Goal: Task Accomplishment & Management: Manage account settings

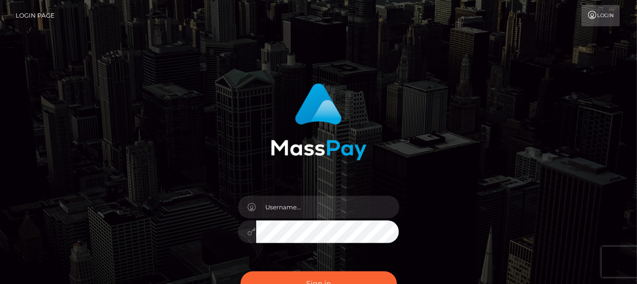
click at [302, 265] on div "Sign in Need Help?" at bounding box center [319, 287] width 177 height 45
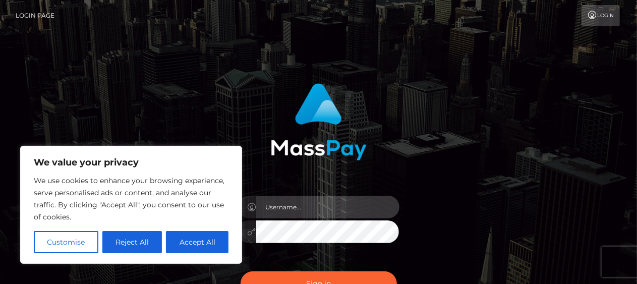
click at [315, 202] on input "text" at bounding box center [327, 207] width 143 height 23
type input "[EMAIL_ADDRESS][DOMAIN_NAME]"
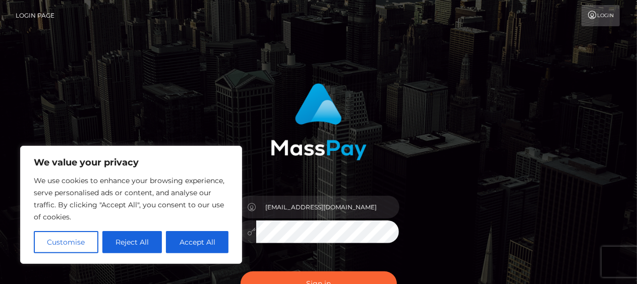
drag, startPoint x: 187, startPoint y: 245, endPoint x: 224, endPoint y: 240, distance: 37.7
click at [187, 245] on button "Accept All" at bounding box center [197, 242] width 63 height 22
checkbox input "true"
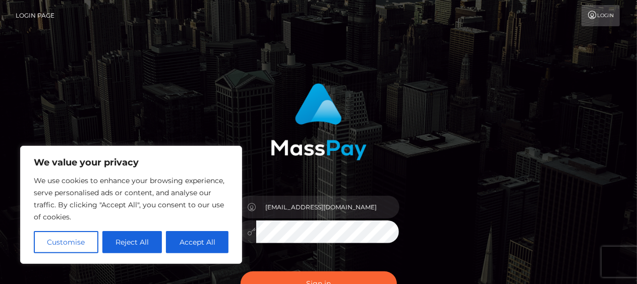
checkbox input "true"
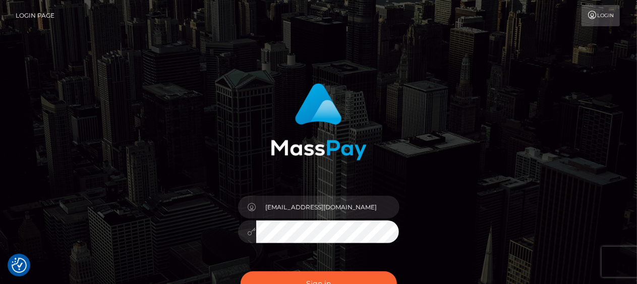
scroll to position [50, 0]
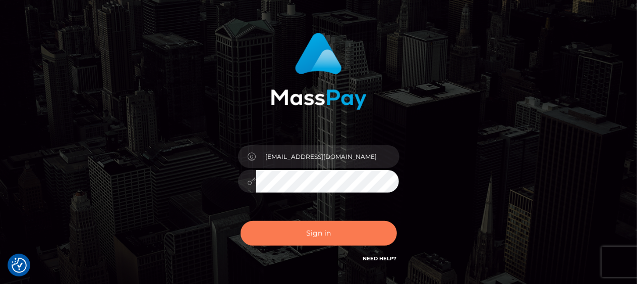
click at [328, 232] on button "Sign in" at bounding box center [319, 233] width 156 height 25
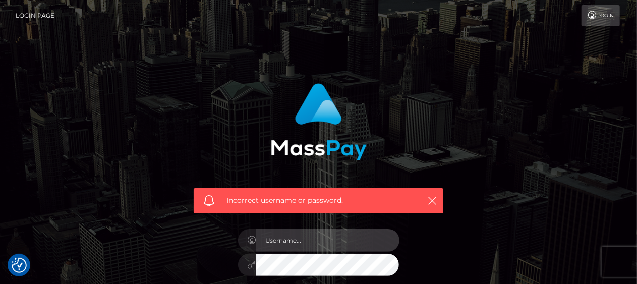
drag, startPoint x: 0, startPoint y: 0, endPoint x: 328, endPoint y: 232, distance: 401.5
click at [328, 232] on input "text" at bounding box center [327, 240] width 143 height 23
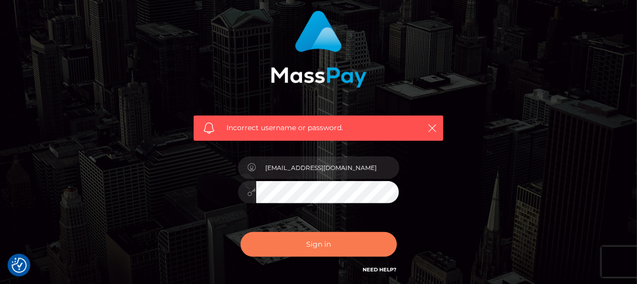
scroll to position [101, 0]
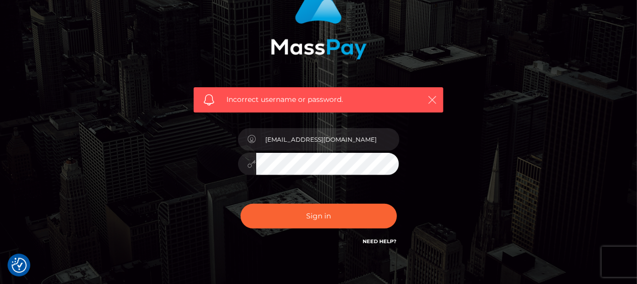
click at [431, 97] on icon "button" at bounding box center [432, 100] width 10 height 10
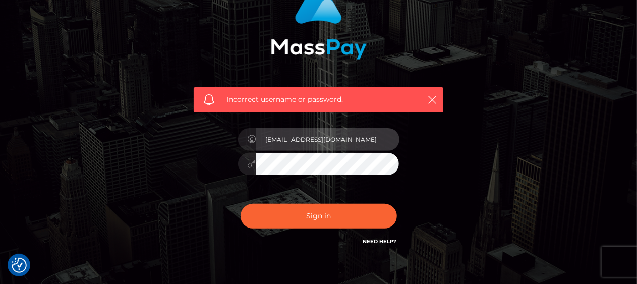
click at [346, 137] on input "[EMAIL_ADDRESS][DOMAIN_NAME]" at bounding box center [327, 139] width 143 height 23
type input "b"
type input "1986-04-30"
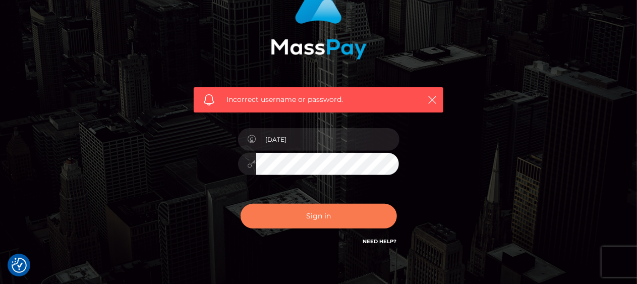
click at [314, 220] on button "Sign in" at bounding box center [319, 216] width 156 height 25
